Goal: Find contact information: Obtain details needed to contact an individual or organization

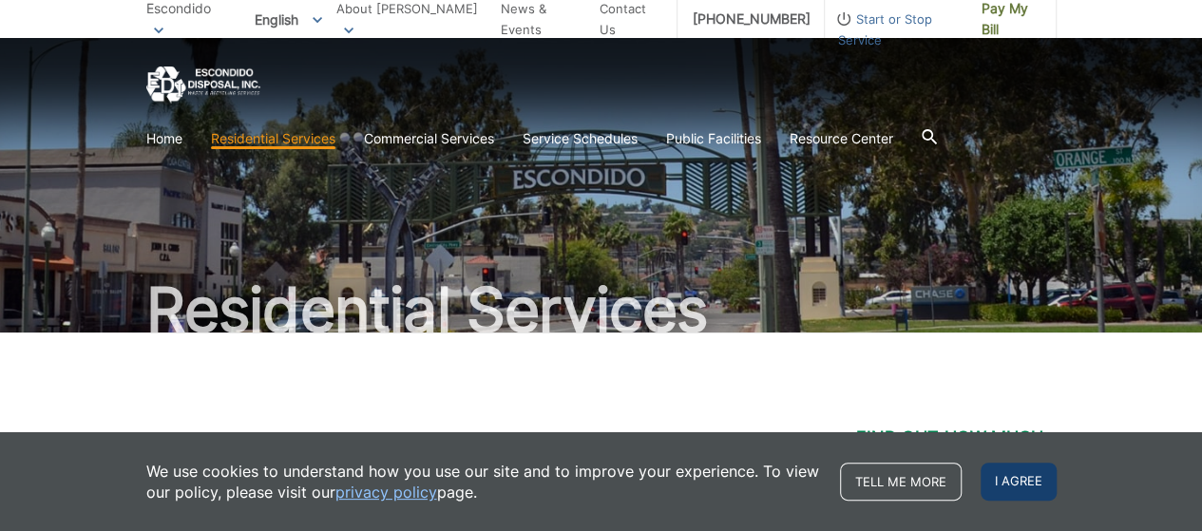
click at [1020, 474] on span "I agree" at bounding box center [1018, 482] width 76 height 38
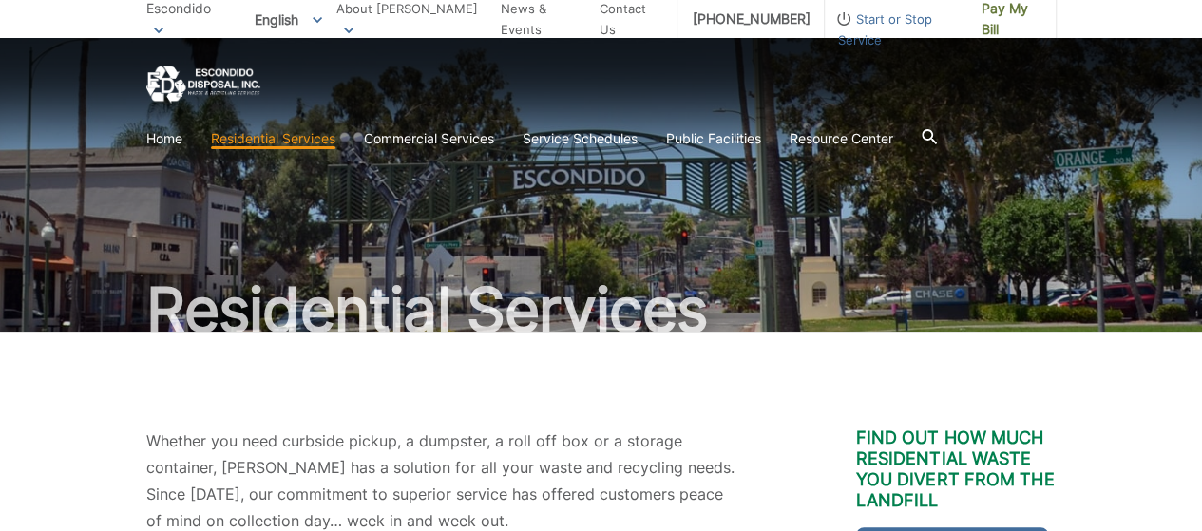
click at [935, 133] on icon at bounding box center [928, 136] width 15 height 15
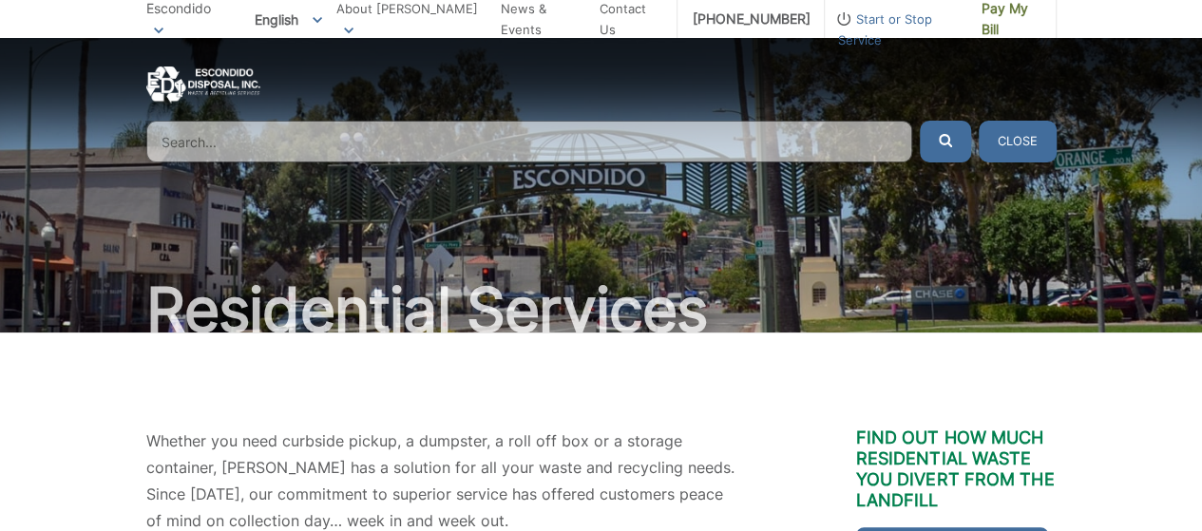
click at [281, 142] on input "Search" at bounding box center [529, 142] width 766 height 42
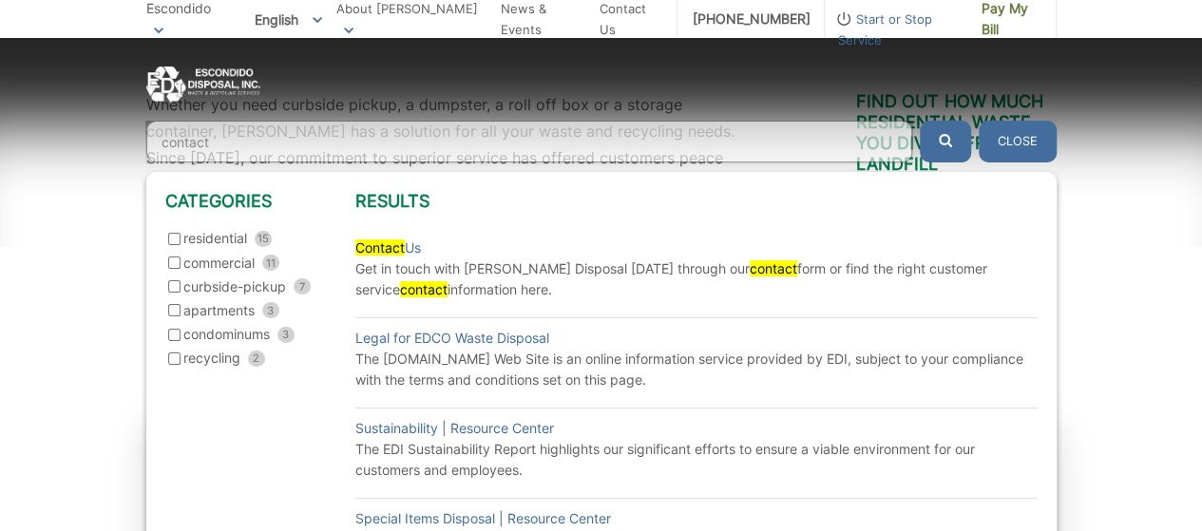
scroll to position [380, 0]
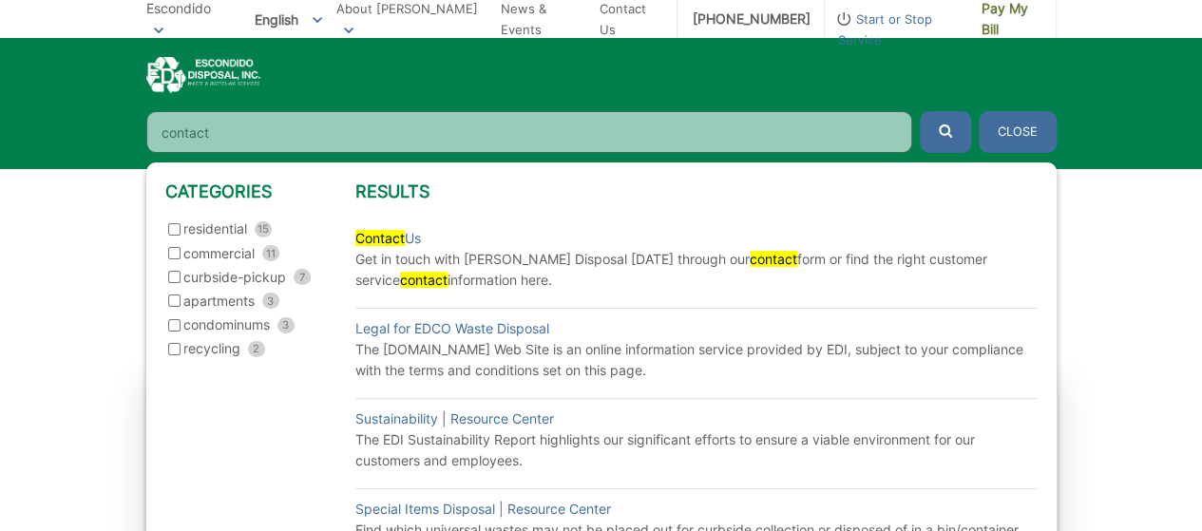
type input "contact"
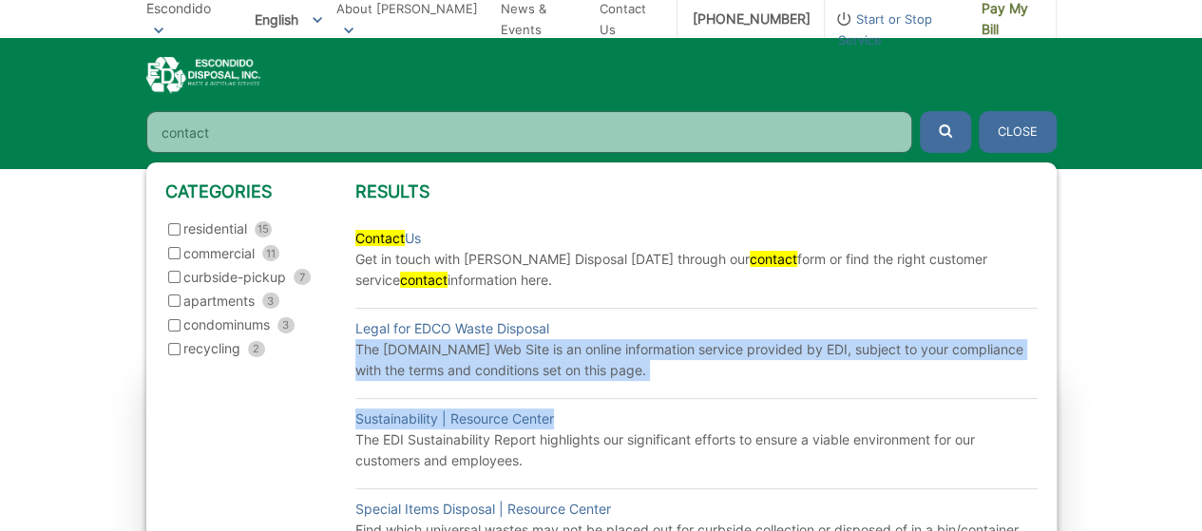
drag, startPoint x: 688, startPoint y: 396, endPoint x: 688, endPoint y: 312, distance: 83.6
click at [688, 308] on ol "Contact Us Get in touch with [PERSON_NAME] Disposal [DATE] through our contact …" at bounding box center [696, 439] width 682 height 443
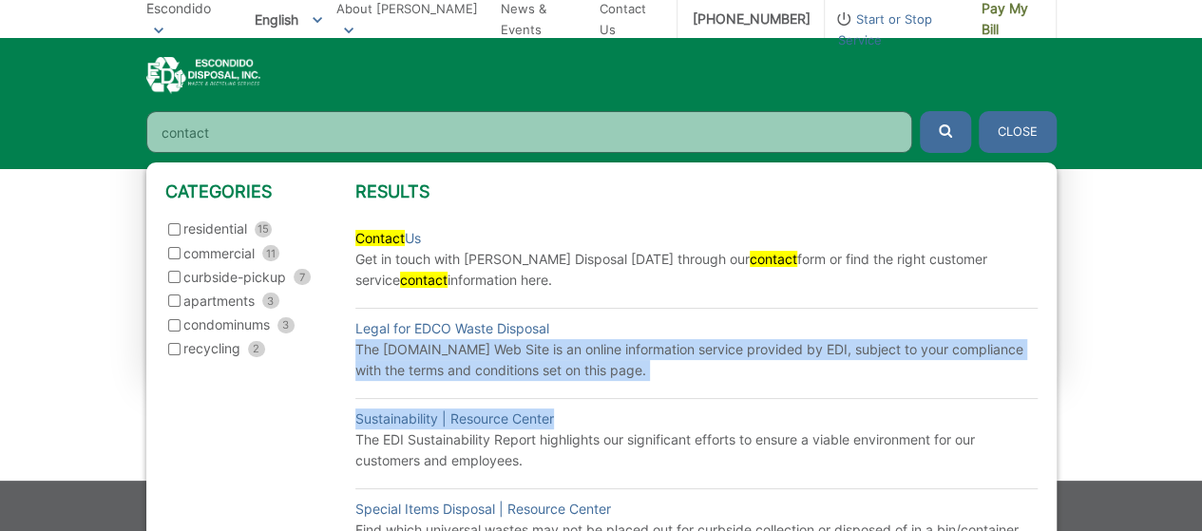
scroll to position [836, 0]
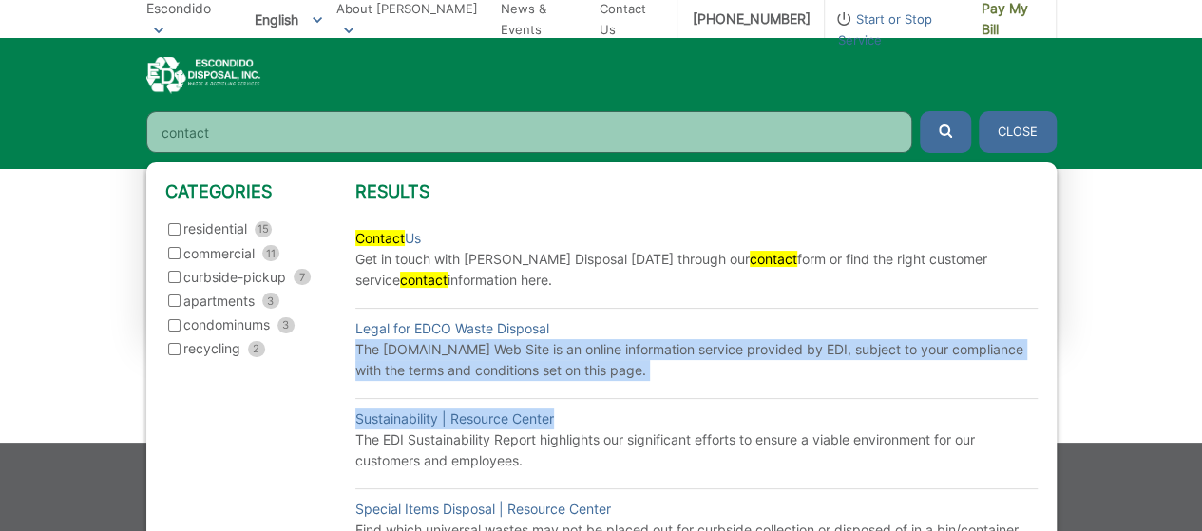
click at [173, 232] on input "residential 15" at bounding box center [174, 229] width 12 height 12
checkbox input "true"
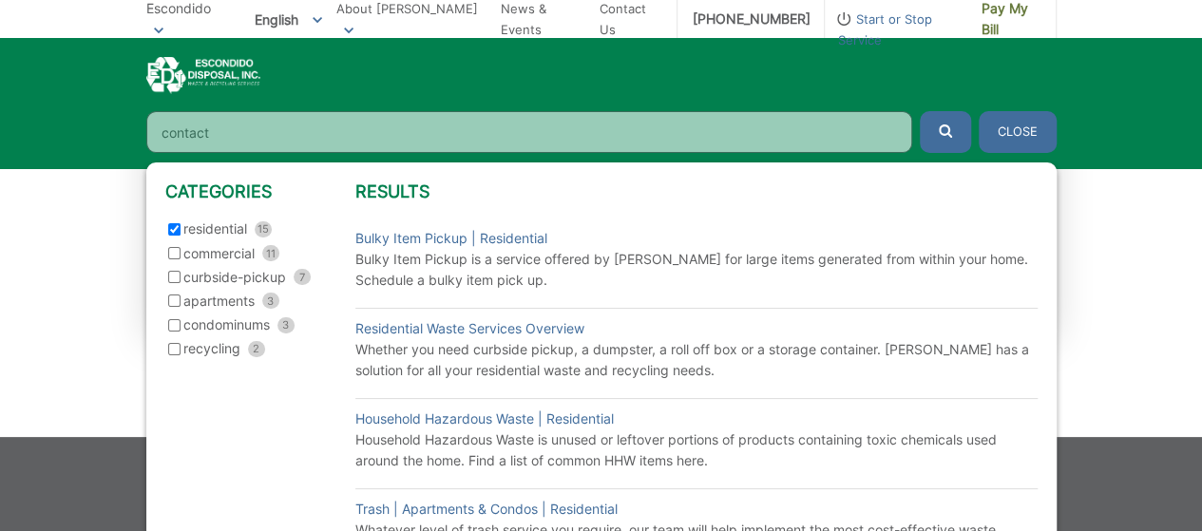
scroll to position [843, 0]
click at [368, 505] on link "Trash | Apartments & Condos | Residential" at bounding box center [486, 509] width 262 height 21
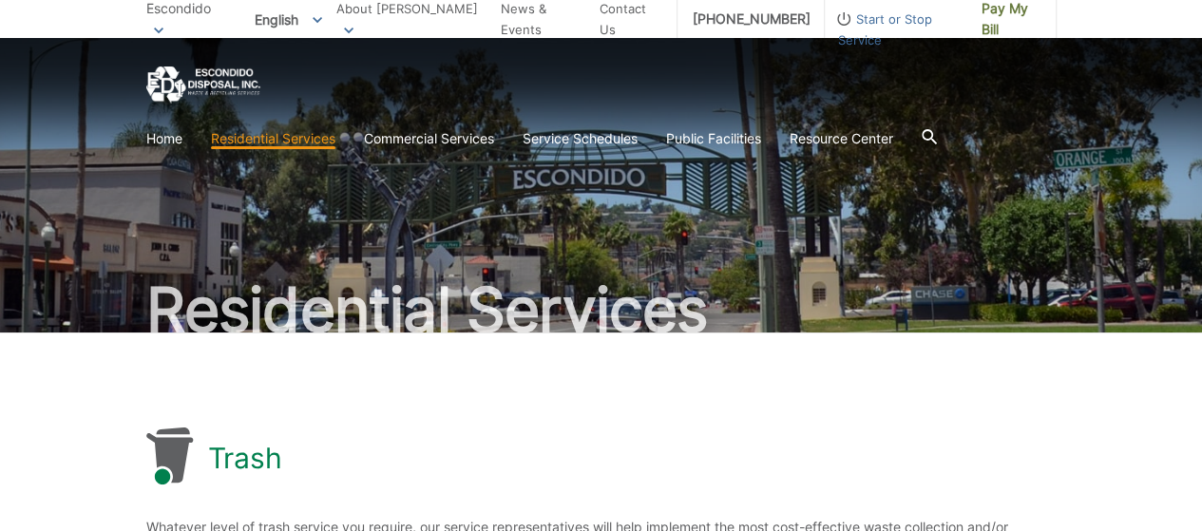
click at [937, 134] on icon at bounding box center [928, 136] width 15 height 15
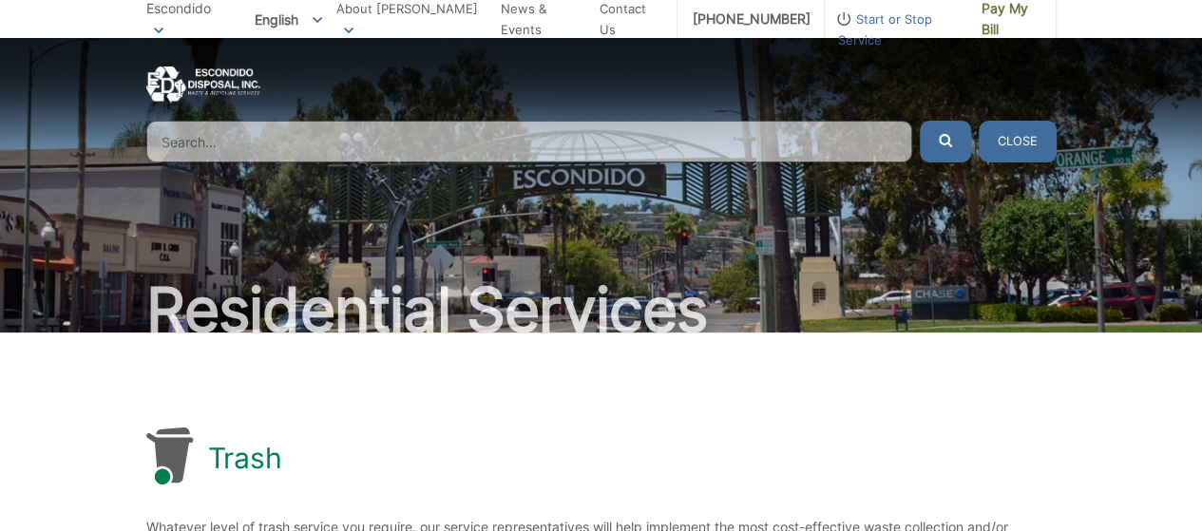
click at [310, 140] on input "Search" at bounding box center [529, 142] width 766 height 42
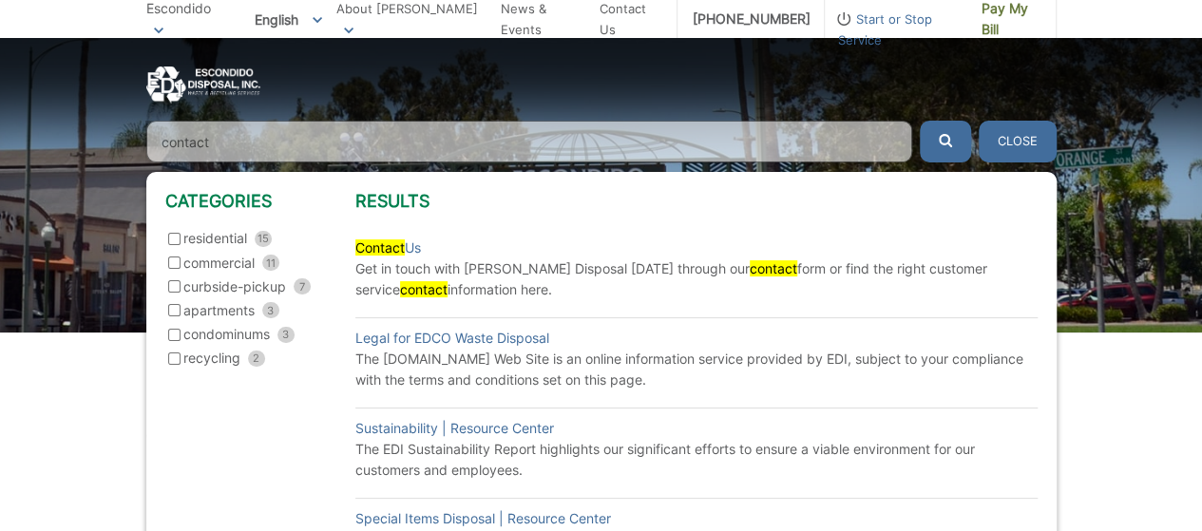
type input "contact"
click at [175, 237] on input "residential 15" at bounding box center [174, 239] width 12 height 12
checkbox input "true"
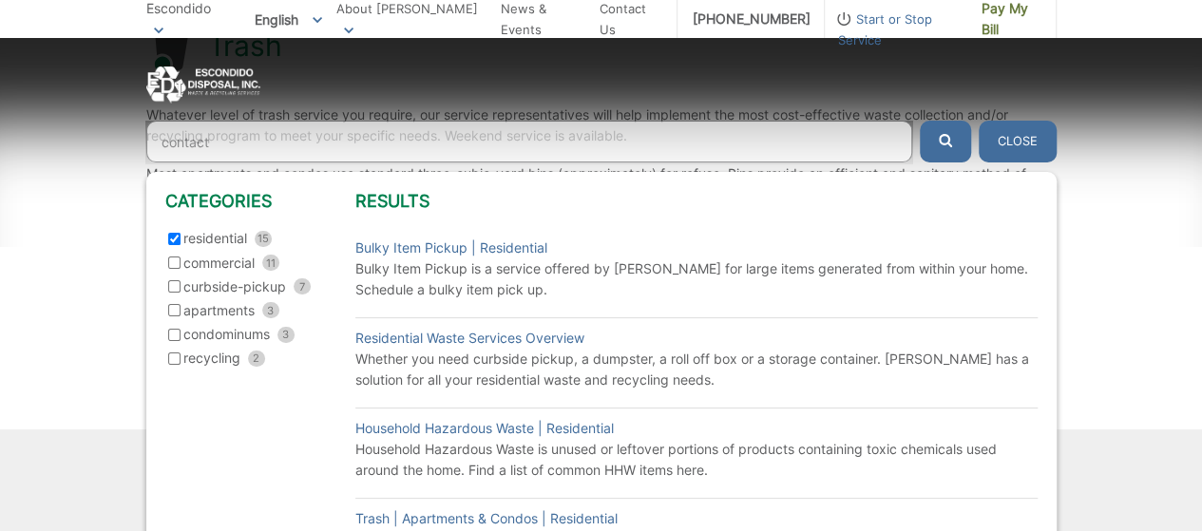
scroll to position [559, 0]
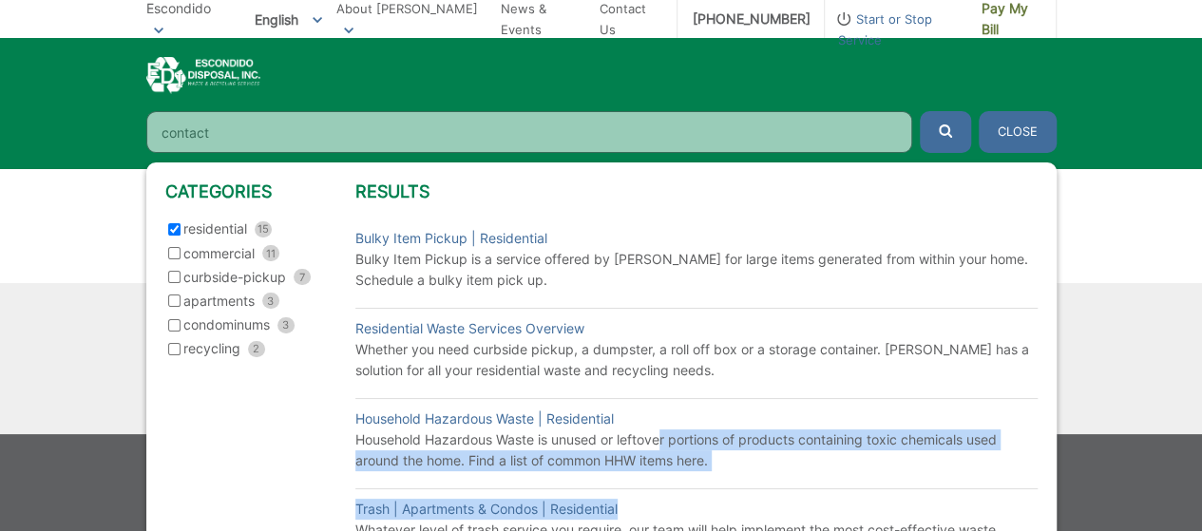
drag, startPoint x: 649, startPoint y: 494, endPoint x: 660, endPoint y: 434, distance: 60.9
click at [660, 434] on ol "Bulky Item Pickup | Residential Bulky Item Pickup is a service offered by EDI f…" at bounding box center [696, 439] width 682 height 443
click at [591, 508] on link "Trash | Apartments & Condos | Residential" at bounding box center [486, 509] width 262 height 21
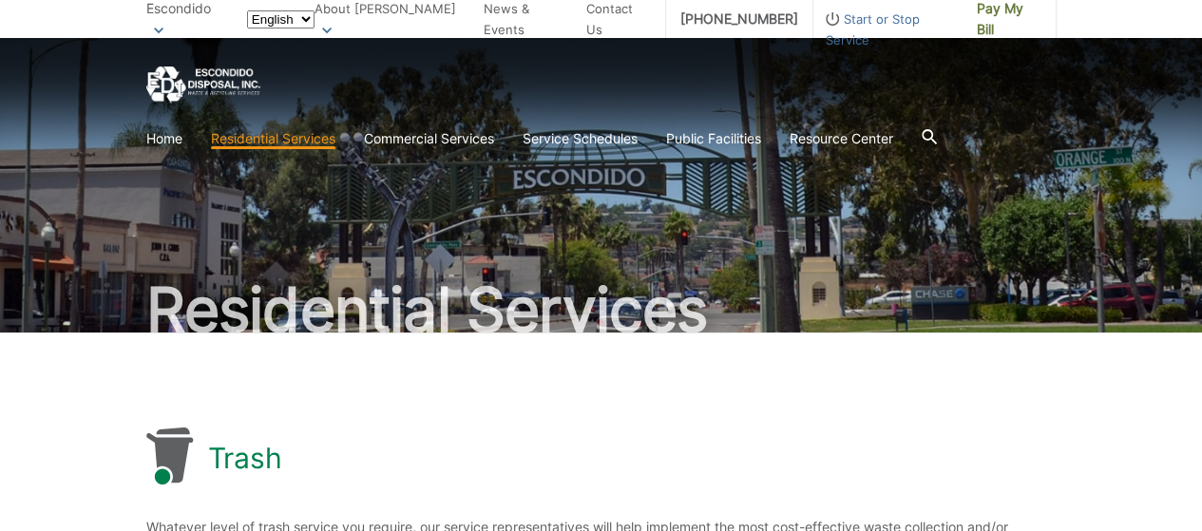
click at [590, 508] on html "Home Back Home Residential Services Curbside Pickup Recycling Organic Recycling…" at bounding box center [601, 265] width 1202 height 531
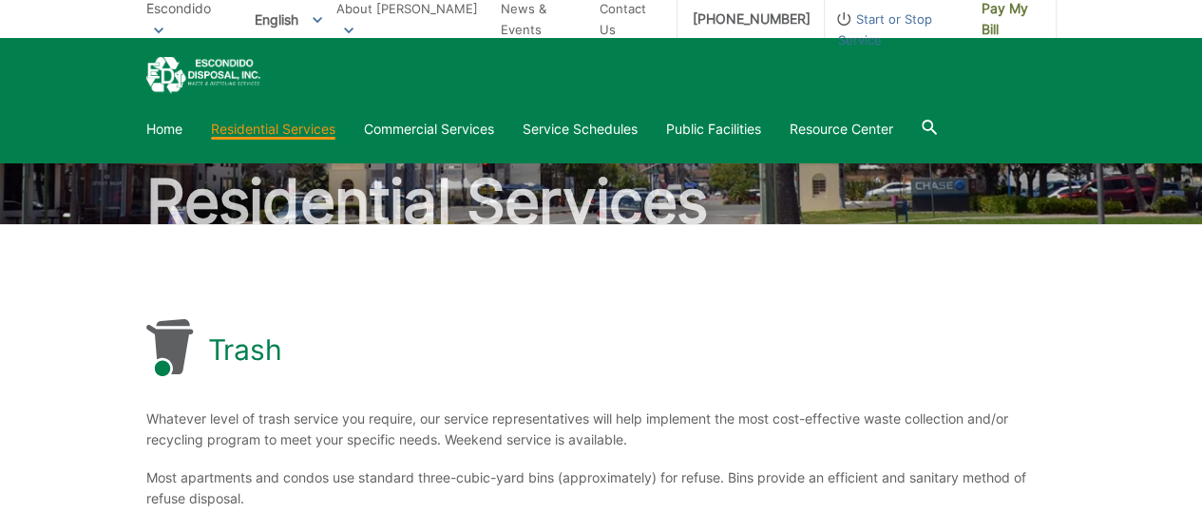
scroll to position [95, 0]
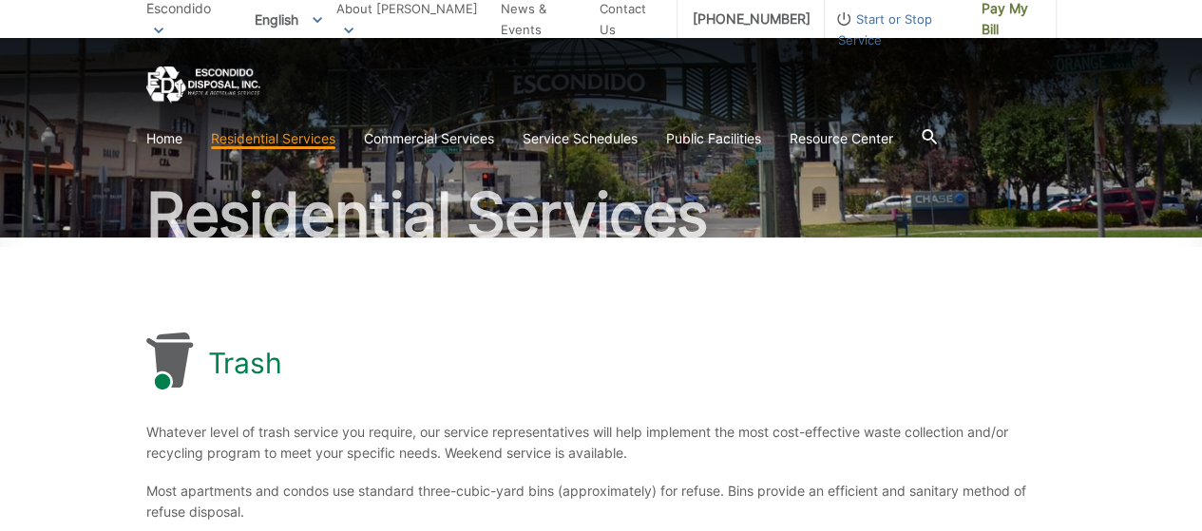
click at [934, 136] on icon at bounding box center [928, 136] width 15 height 15
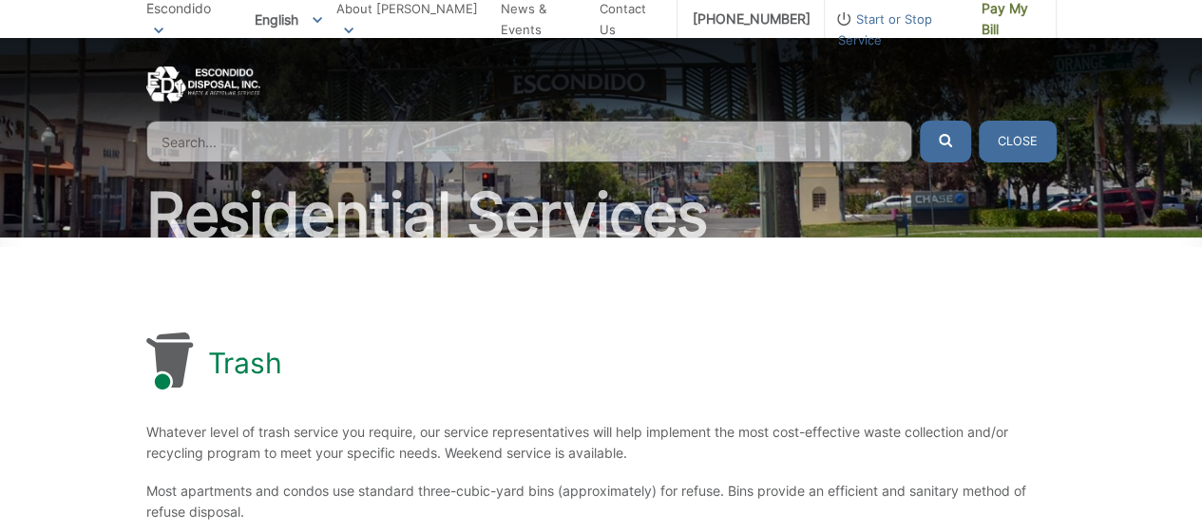
click at [245, 145] on input "Search" at bounding box center [529, 142] width 766 height 42
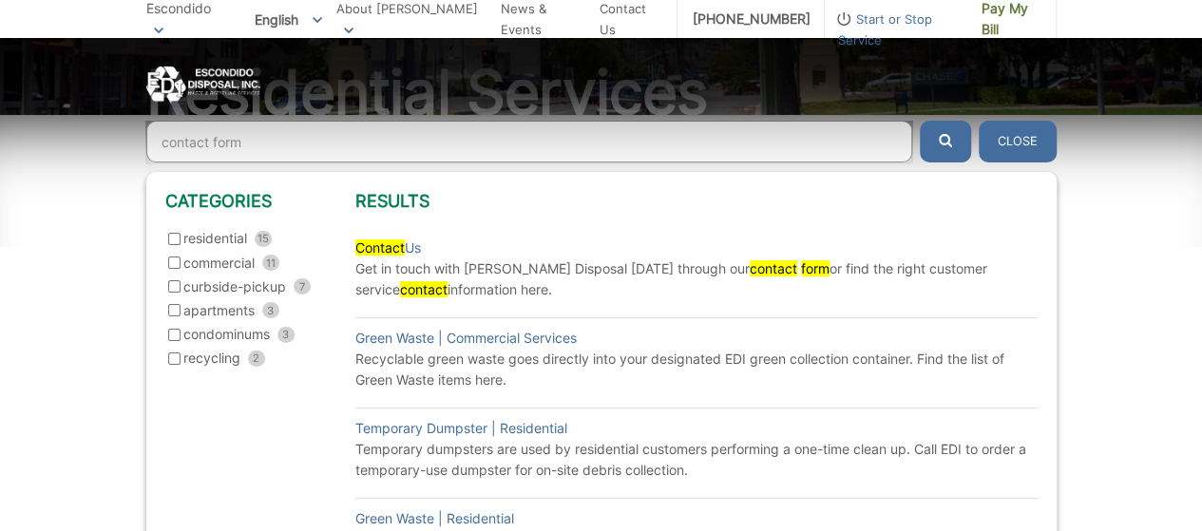
scroll to position [285, 0]
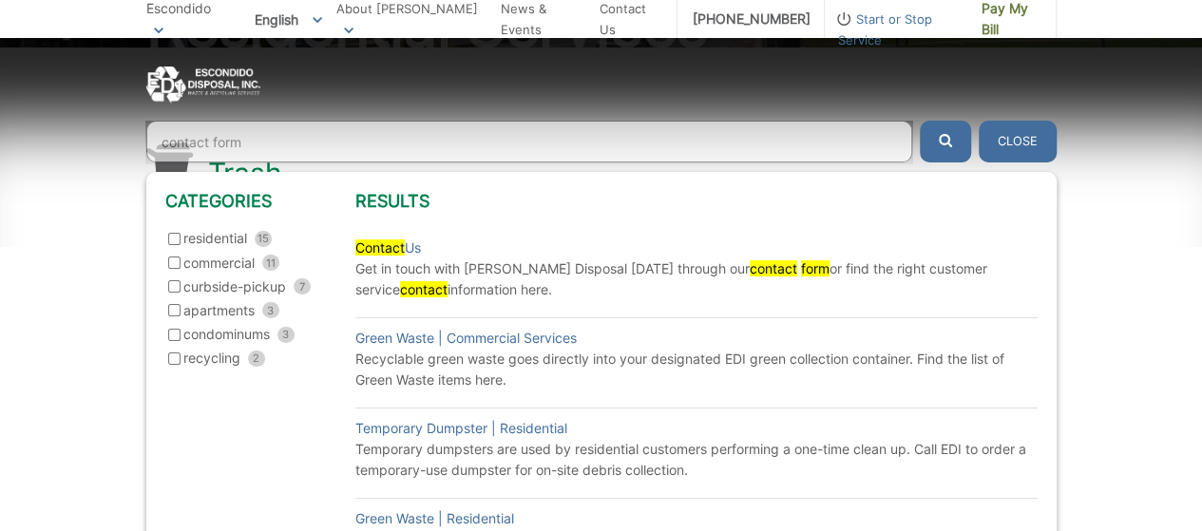
type input "contact form"
click at [919, 121] on button "submit" at bounding box center [944, 142] width 51 height 42
